Goal: Task Accomplishment & Management: Manage account settings

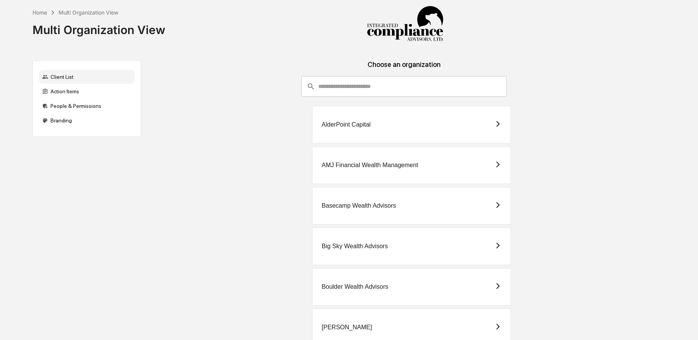
click at [366, 86] on input "consultant-dashboard__filter-organizations-search-bar" at bounding box center [412, 86] width 189 height 21
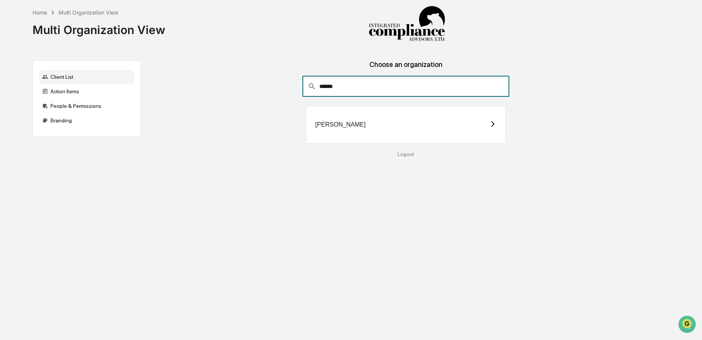
type input "******"
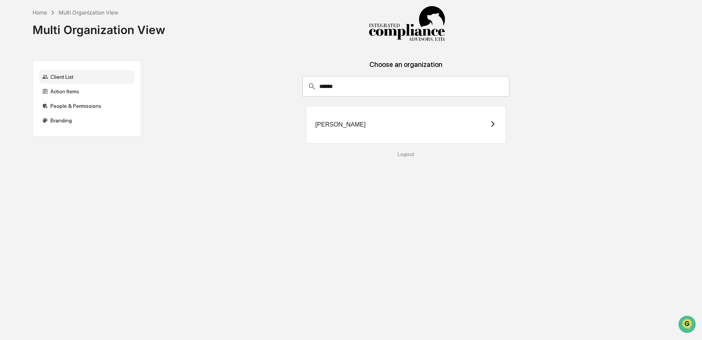
click at [333, 127] on div "[PERSON_NAME]" at bounding box center [341, 124] width 51 height 7
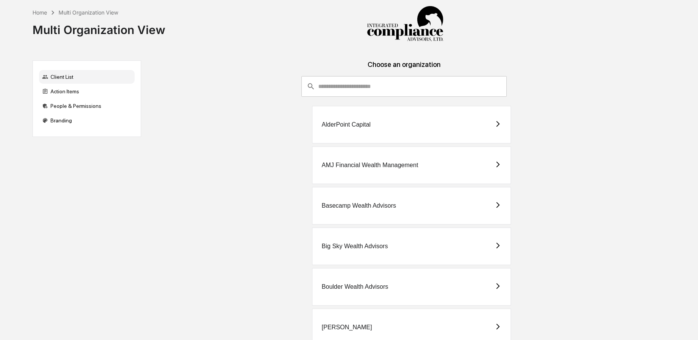
click at [320, 85] on input "consultant-dashboard__filter-organizations-search-bar" at bounding box center [412, 86] width 189 height 21
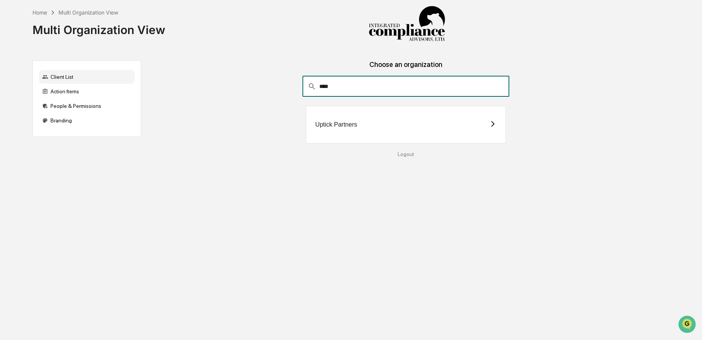
type input "****"
click at [318, 120] on div "Uptick Partners" at bounding box center [406, 124] width 200 height 37
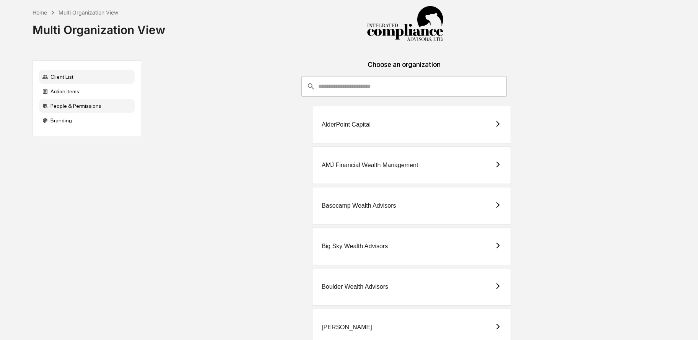
click at [90, 105] on div "People & Permissions" at bounding box center [87, 106] width 96 height 14
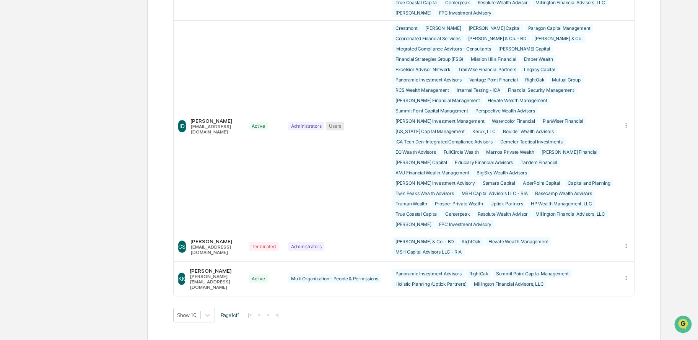
scroll to position [1516, 0]
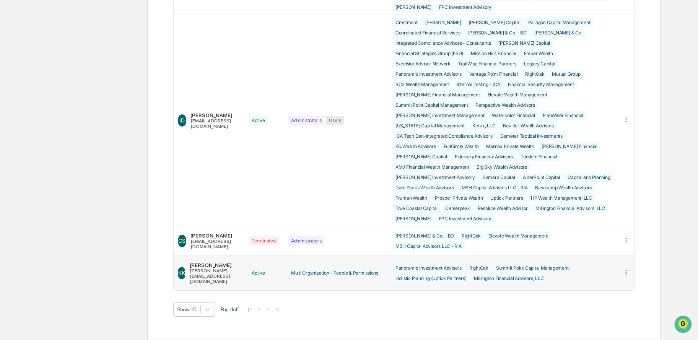
click at [626, 274] on icon at bounding box center [626, 272] width 7 height 7
click at [612, 288] on div "Edit Accounts" at bounding box center [597, 283] width 54 height 7
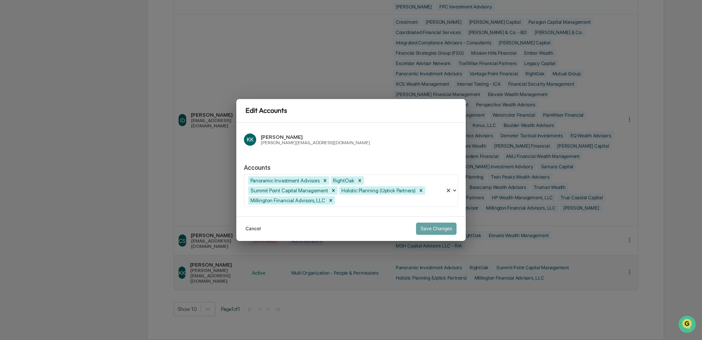
click at [252, 228] on button "Cancel" at bounding box center [253, 229] width 15 height 12
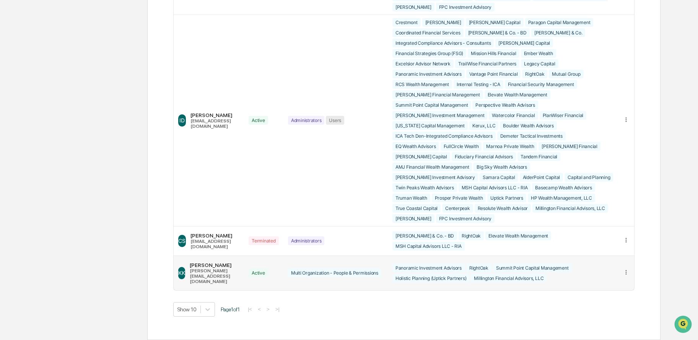
click at [627, 274] on icon at bounding box center [626, 272] width 7 height 7
click at [626, 291] on div "Edit Accounts" at bounding box center [597, 283] width 66 height 13
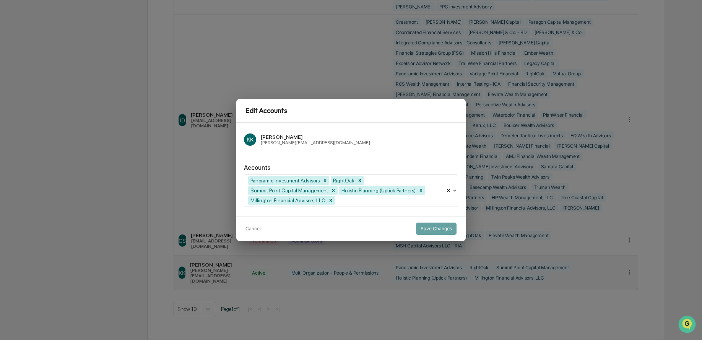
click at [302, 145] on div "[PERSON_NAME][EMAIL_ADDRESS][DOMAIN_NAME]" at bounding box center [315, 142] width 109 height 5
click at [249, 226] on button "Cancel" at bounding box center [253, 229] width 15 height 12
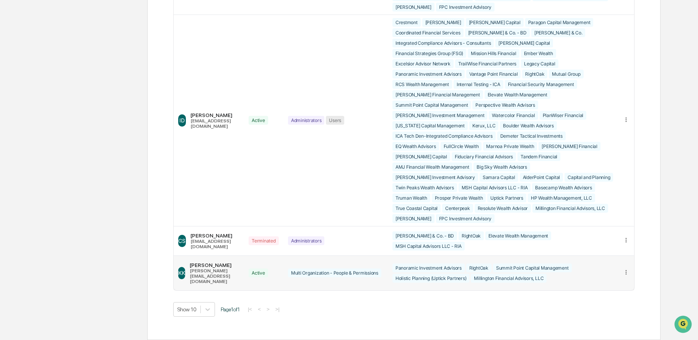
click at [625, 274] on icon at bounding box center [626, 272] width 7 height 7
click at [605, 301] on div "Change Status" at bounding box center [597, 296] width 54 height 7
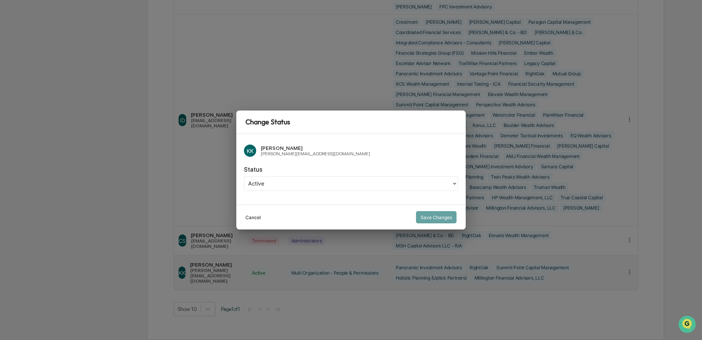
click at [250, 216] on button "Cancel" at bounding box center [253, 217] width 15 height 12
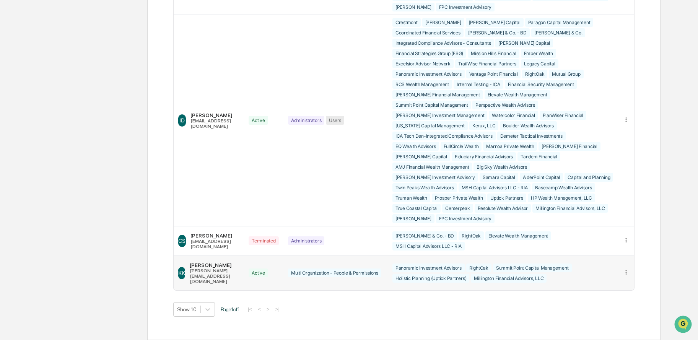
click at [627, 277] on div at bounding box center [626, 273] width 7 height 8
click at [471, 309] on div "Show 10 Page 1 of 1 |< < > >|" at bounding box center [403, 309] width 461 height 15
